Goal: Task Accomplishment & Management: Manage account settings

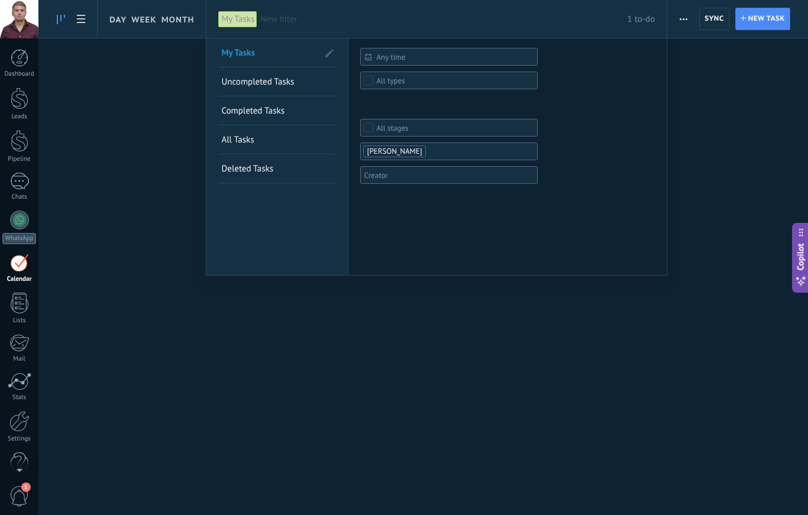
click at [82, 25] on div at bounding box center [404, 257] width 808 height 515
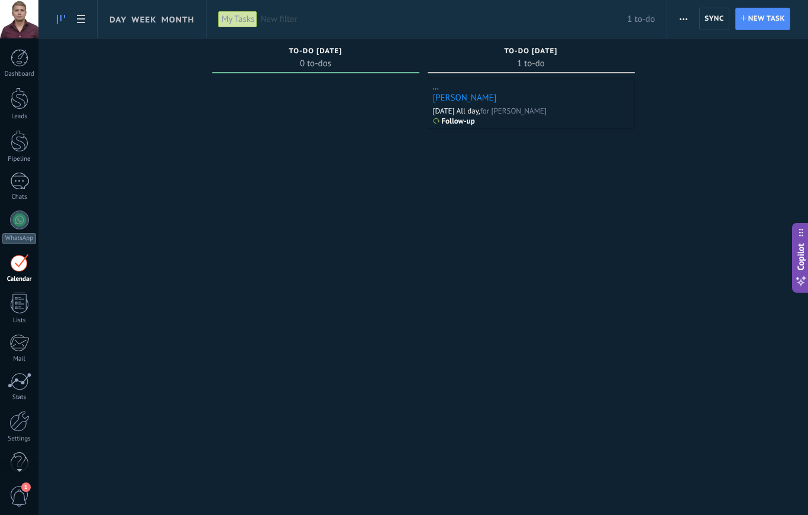
click at [77, 28] on link at bounding box center [81, 19] width 20 height 23
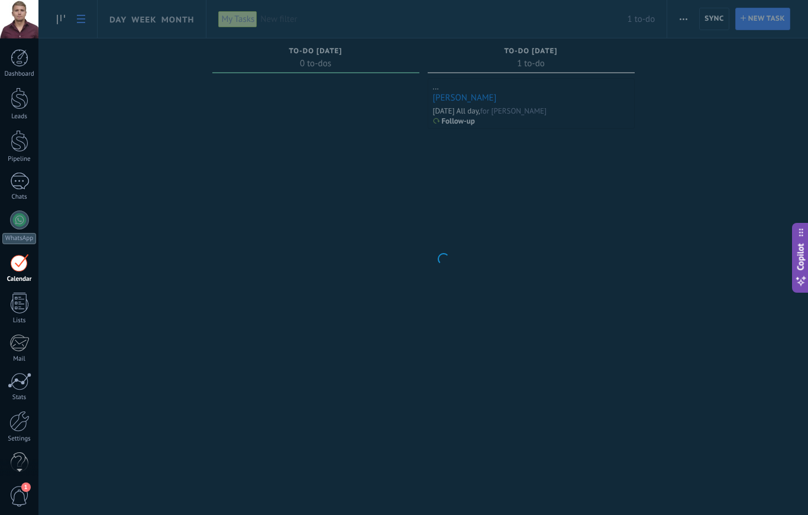
click at [184, 25] on body ".abecls-1,.abecls-2{fill-rule:evenodd}.abecls-2{fill:#fff} .abhcls-1{fill:none}…" at bounding box center [404, 257] width 808 height 515
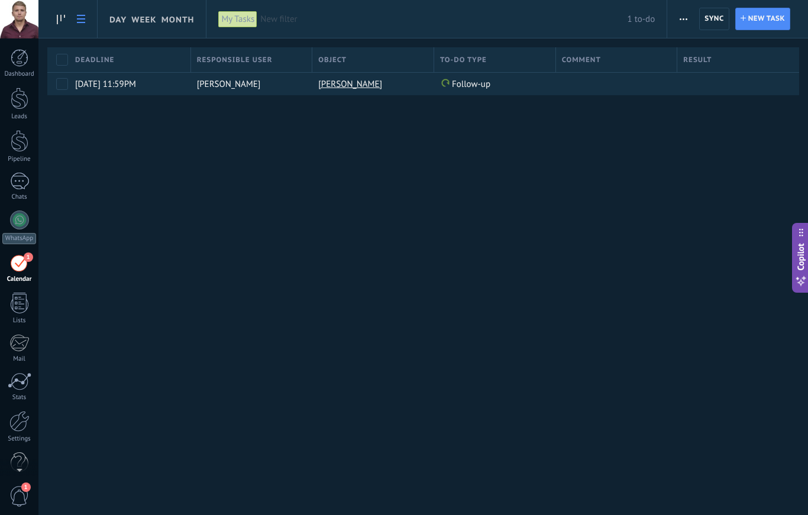
click at [78, 21] on icon at bounding box center [81, 19] width 8 height 8
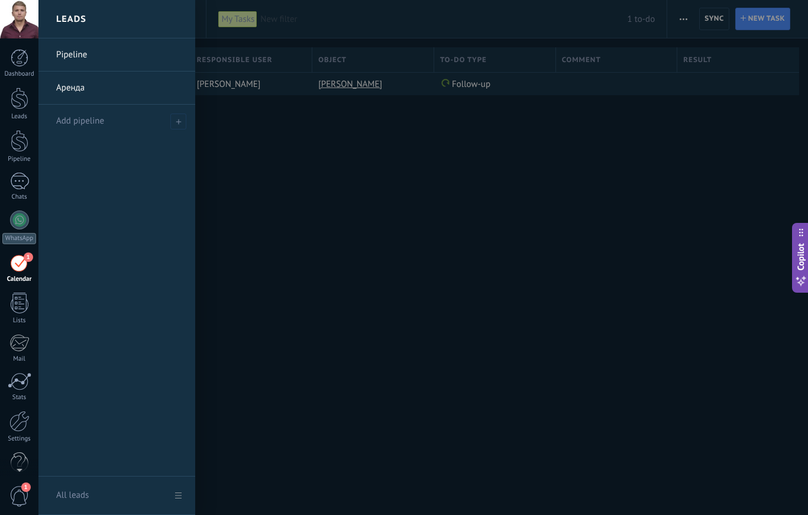
click at [72, 86] on link "Аренда" at bounding box center [119, 88] width 127 height 33
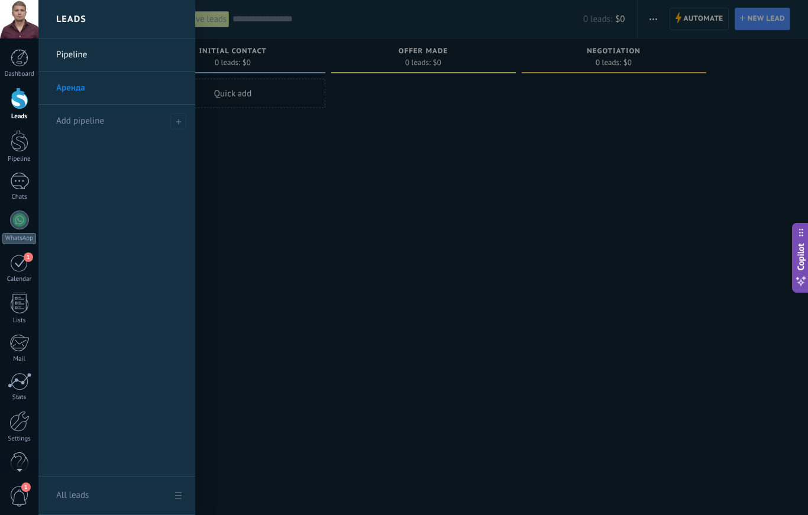
click at [69, 58] on link "Pipeline" at bounding box center [119, 54] width 127 height 33
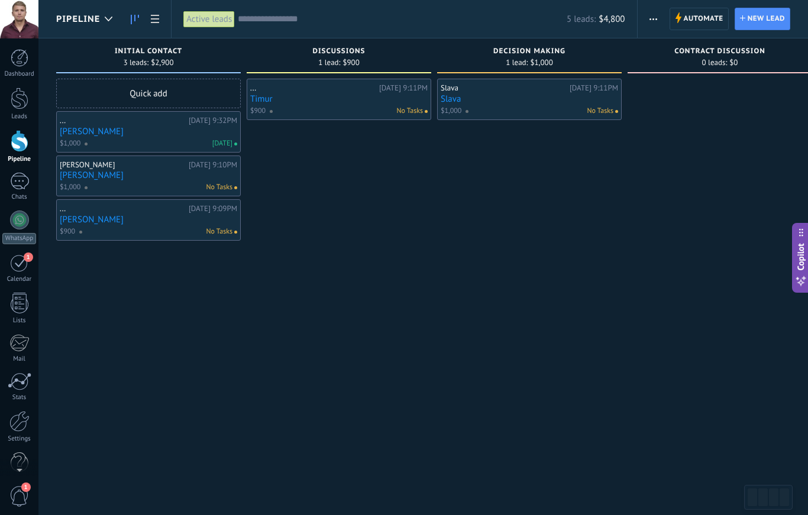
click at [72, 186] on span "$1,000" at bounding box center [70, 187] width 21 height 11
click at [117, 172] on link "[PERSON_NAME]" at bounding box center [148, 175] width 177 height 10
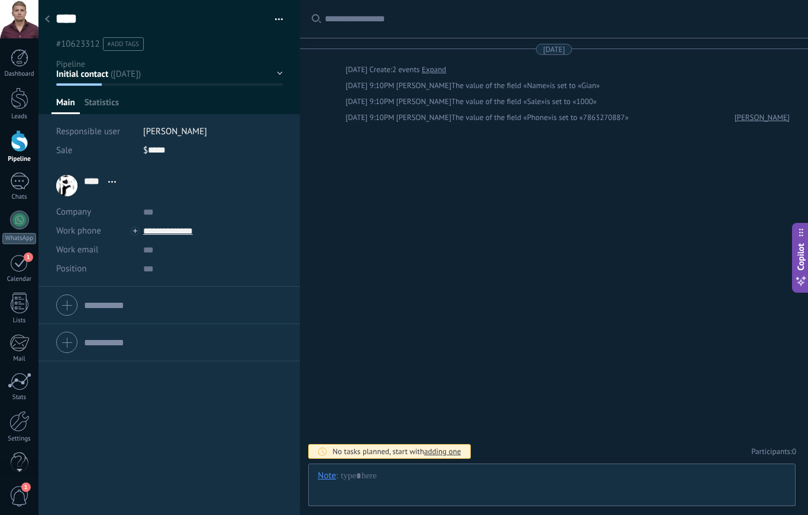
type textarea "****"
click at [481, 481] on div at bounding box center [552, 487] width 468 height 35
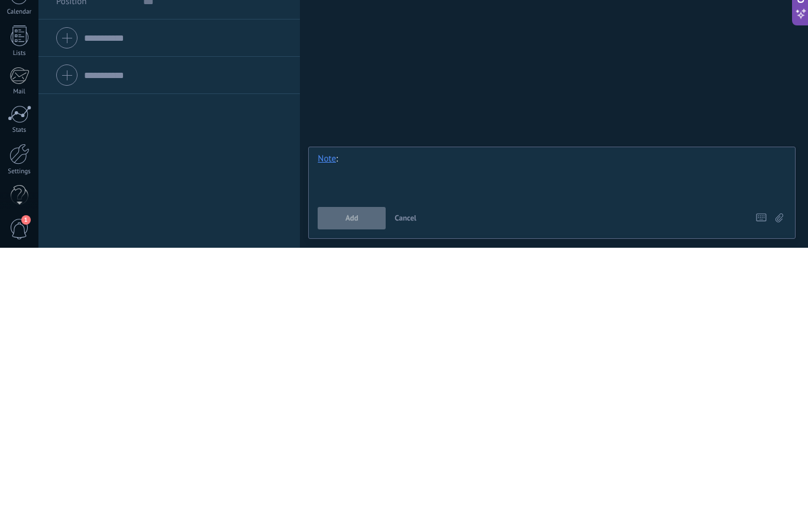
click at [484, 421] on div at bounding box center [552, 443] width 468 height 45
click at [491, 421] on div at bounding box center [552, 443] width 468 height 45
click at [504, 421] on div at bounding box center [552, 443] width 468 height 45
paste div
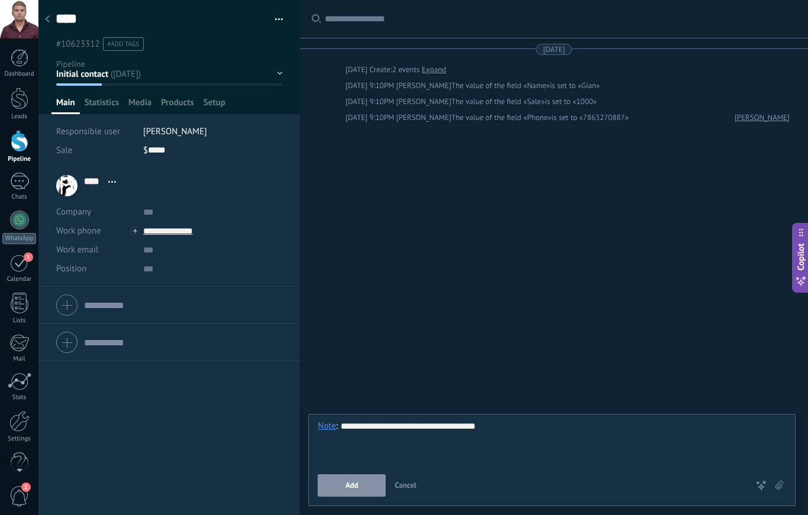
click at [345, 479] on button "Add" at bounding box center [352, 485] width 68 height 22
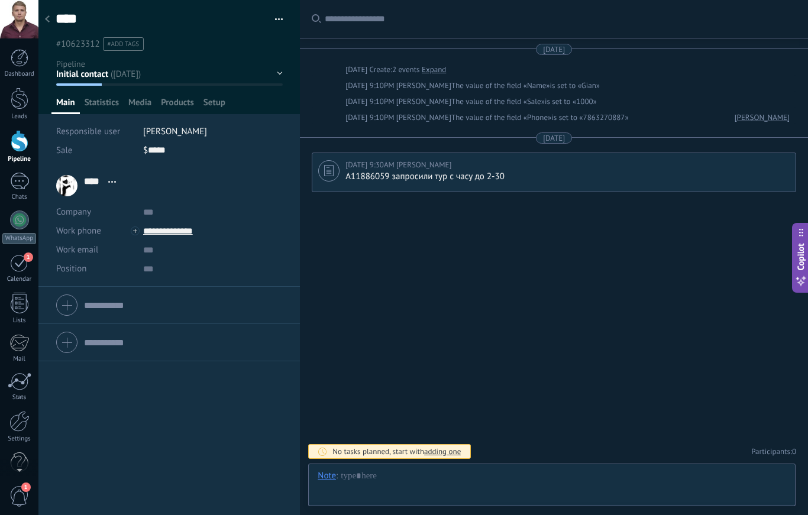
click at [51, 21] on div at bounding box center [47, 19] width 17 height 23
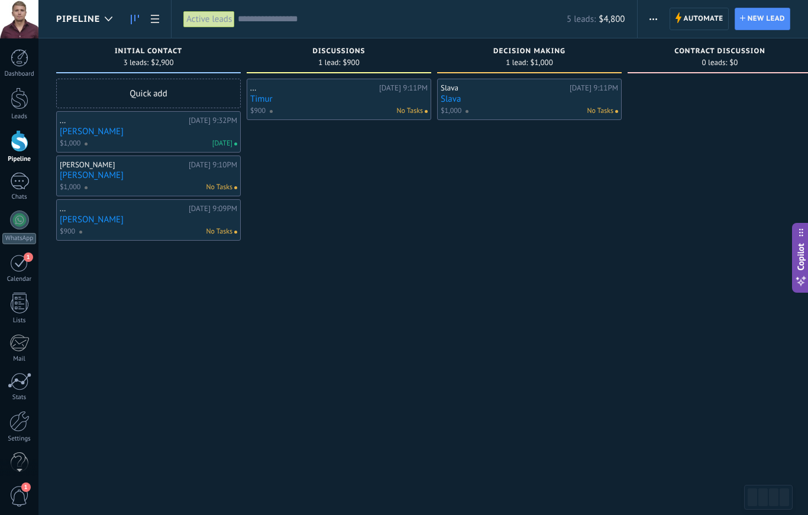
click at [83, 216] on link "[PERSON_NAME]" at bounding box center [148, 220] width 177 height 10
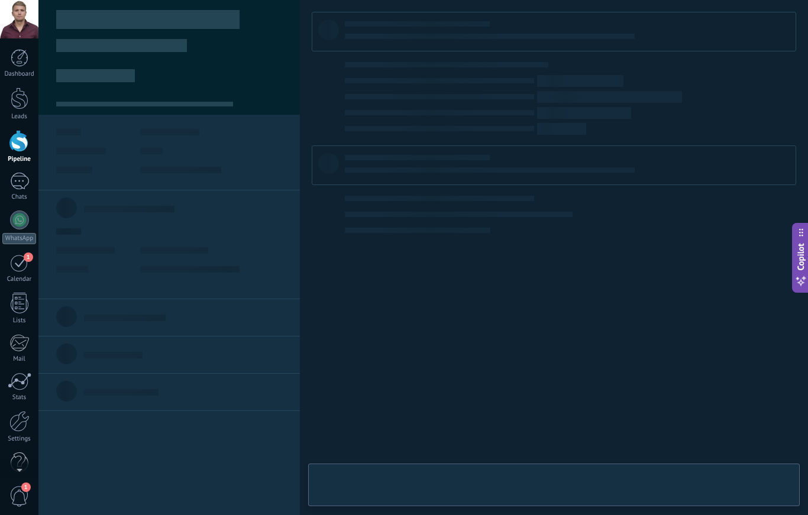
scroll to position [18, 0]
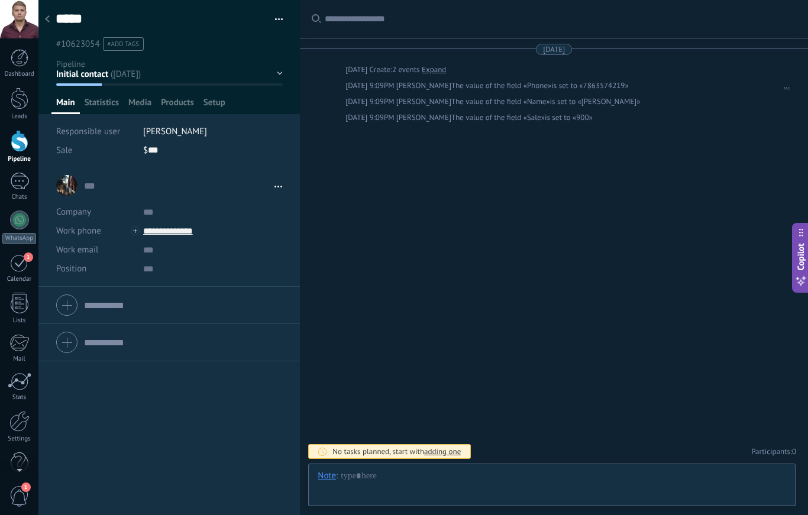
type textarea "****"
click at [426, 481] on div at bounding box center [552, 487] width 468 height 35
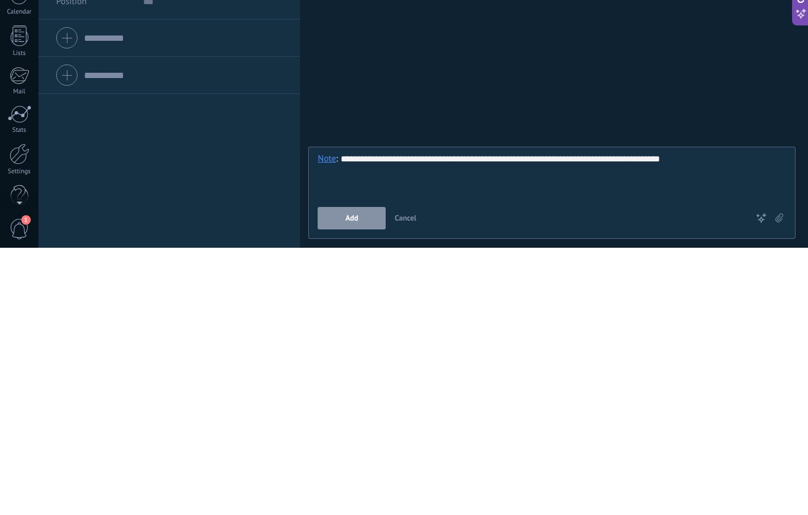
click at [337, 474] on button "Add" at bounding box center [352, 485] width 68 height 22
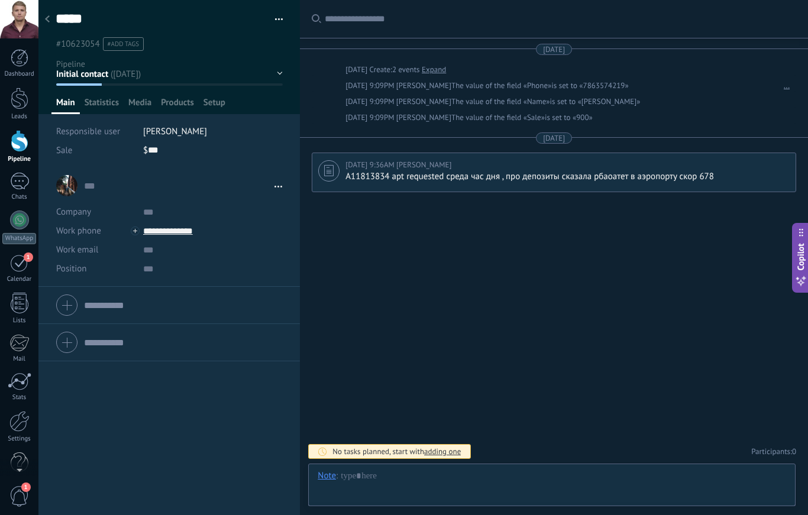
click at [46, 19] on icon at bounding box center [47, 18] width 5 height 7
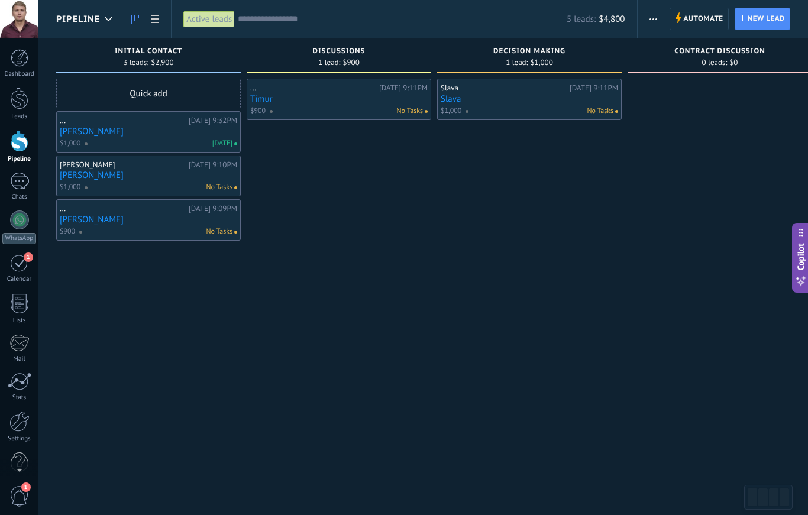
click at [477, 95] on link "Slava" at bounding box center [529, 99] width 177 height 10
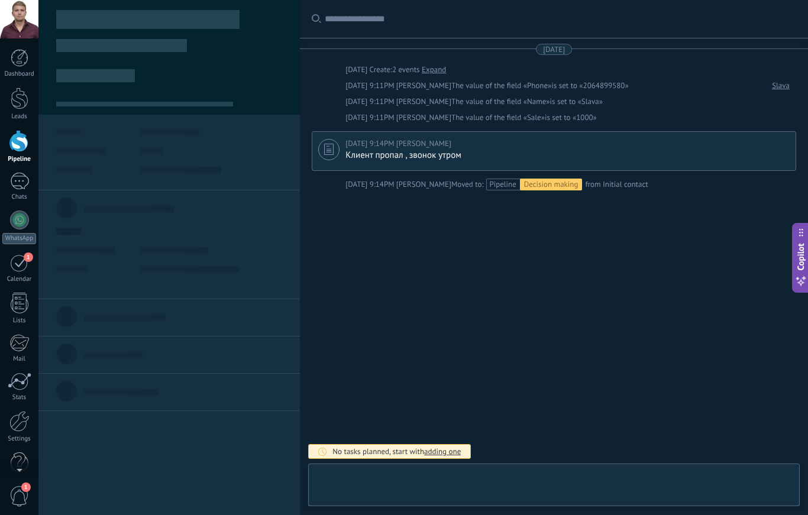
type textarea "*****"
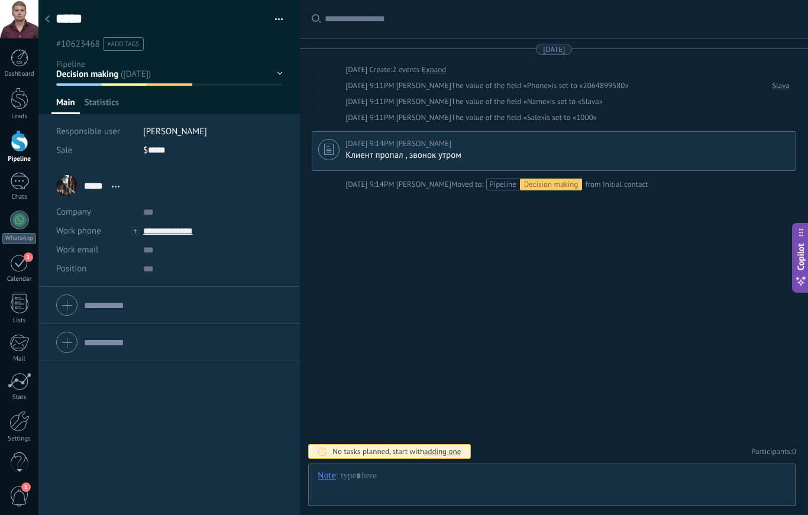
scroll to position [18, 0]
click at [570, 473] on div at bounding box center [552, 487] width 468 height 35
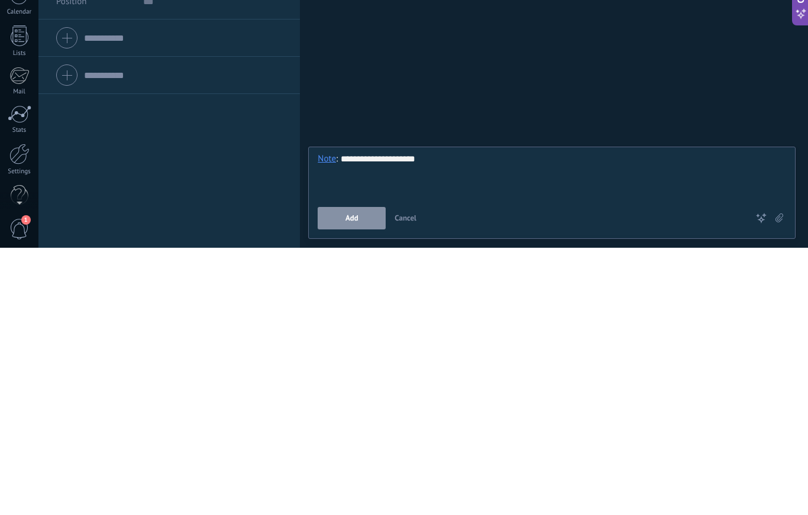
click at [345, 474] on button "Add" at bounding box center [352, 485] width 68 height 22
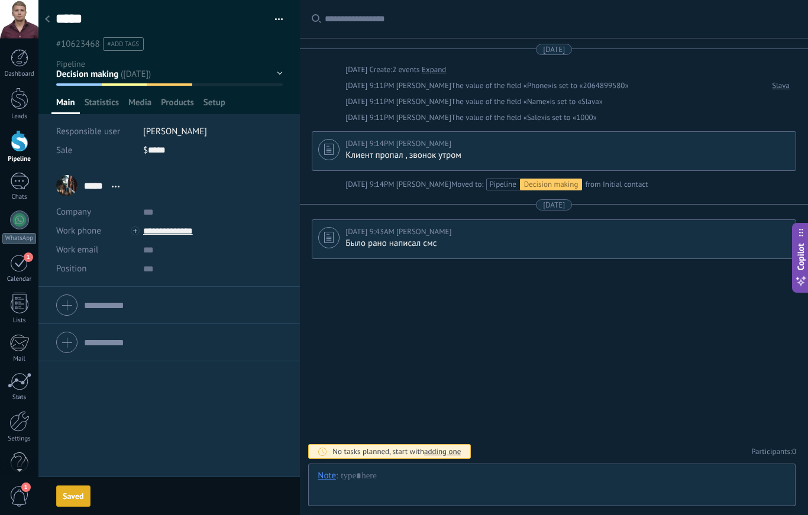
click at [47, 15] on div at bounding box center [47, 19] width 17 height 23
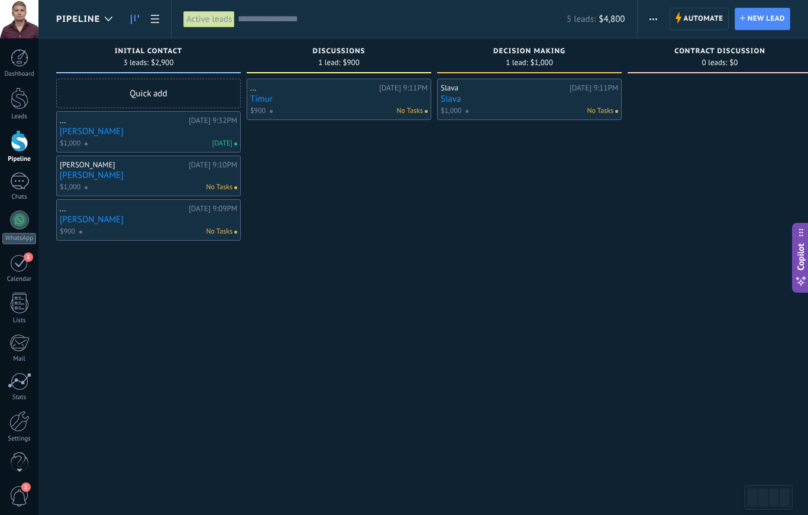
click at [80, 127] on link "[PERSON_NAME]" at bounding box center [148, 132] width 177 height 10
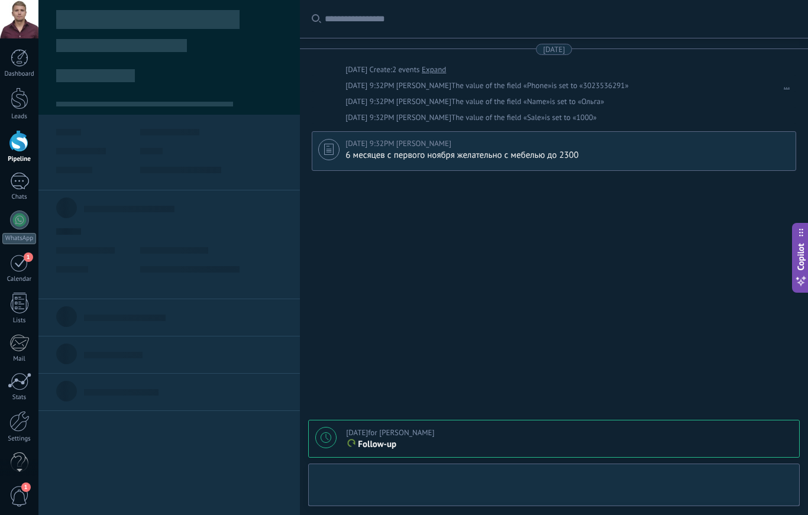
scroll to position [18, 0]
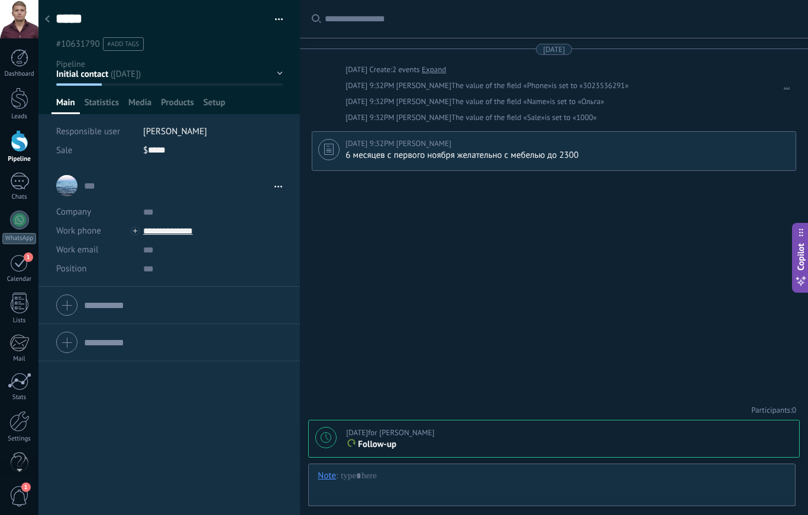
click at [48, 17] on icon at bounding box center [47, 18] width 5 height 7
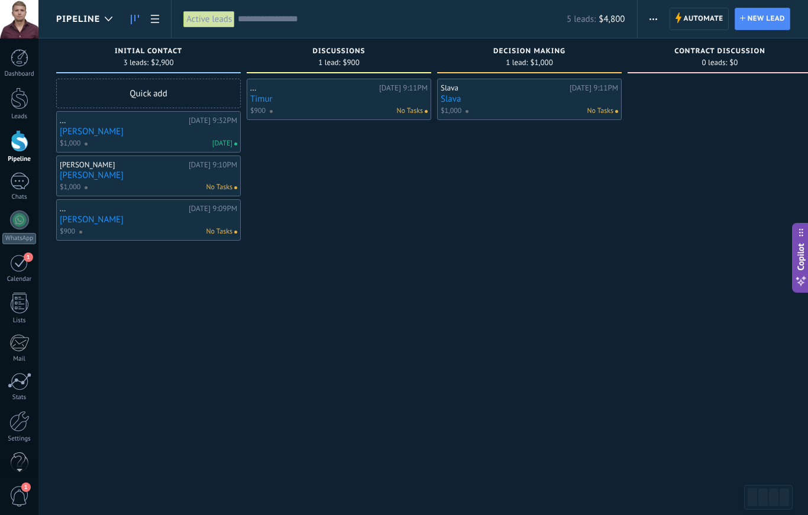
click at [70, 134] on link "[PERSON_NAME]" at bounding box center [148, 132] width 177 height 10
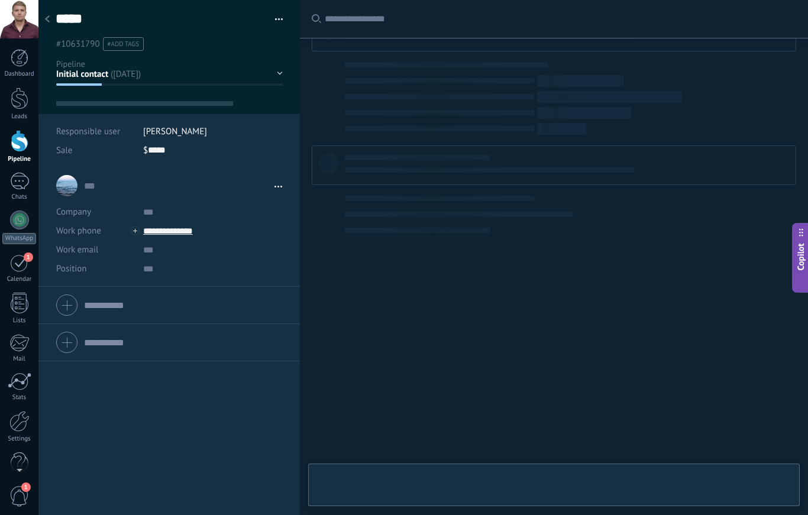
type textarea "*****"
